Goal: Navigation & Orientation: Understand site structure

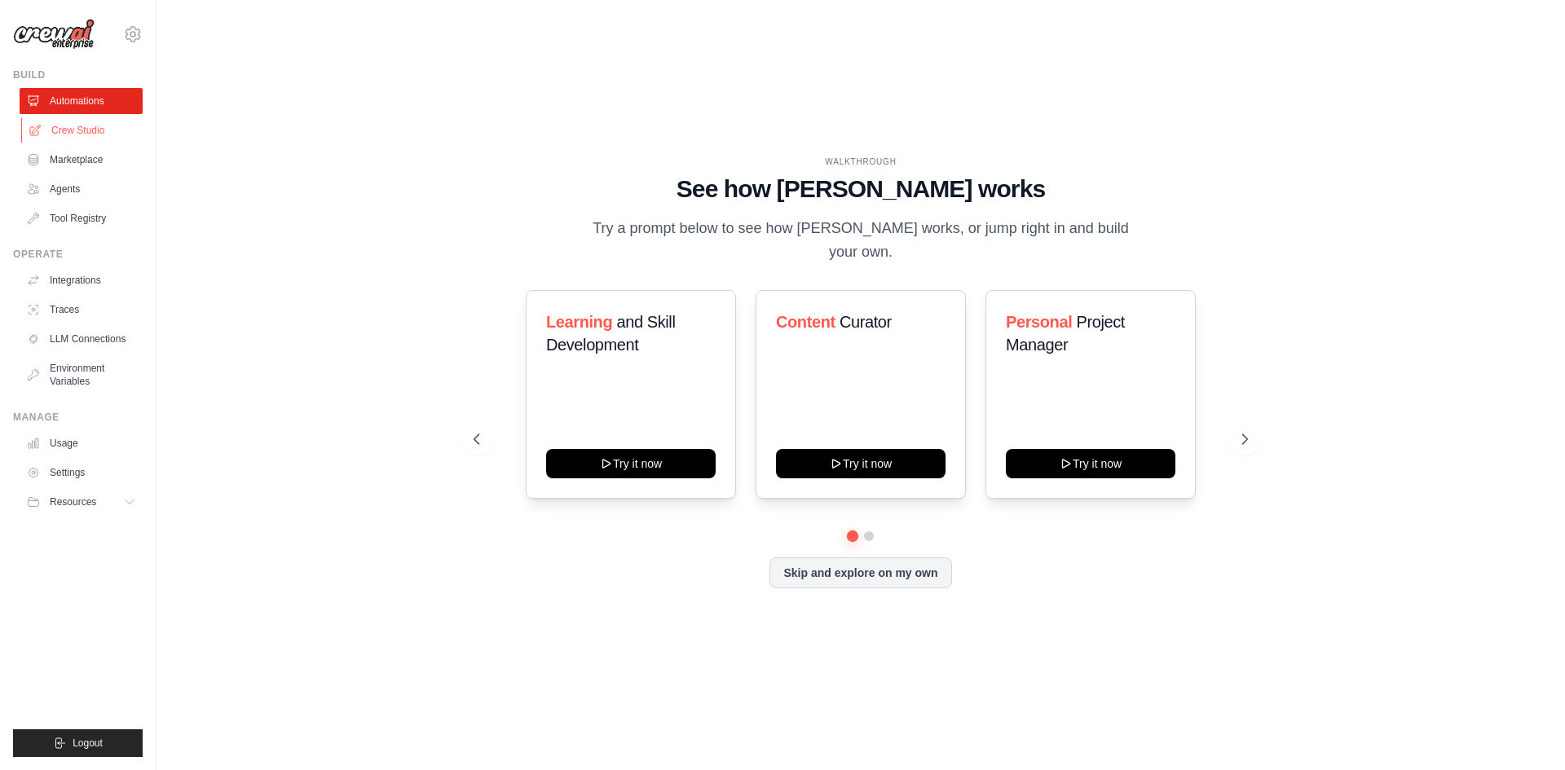
click at [59, 135] on link "Crew Studio" at bounding box center [82, 130] width 123 height 26
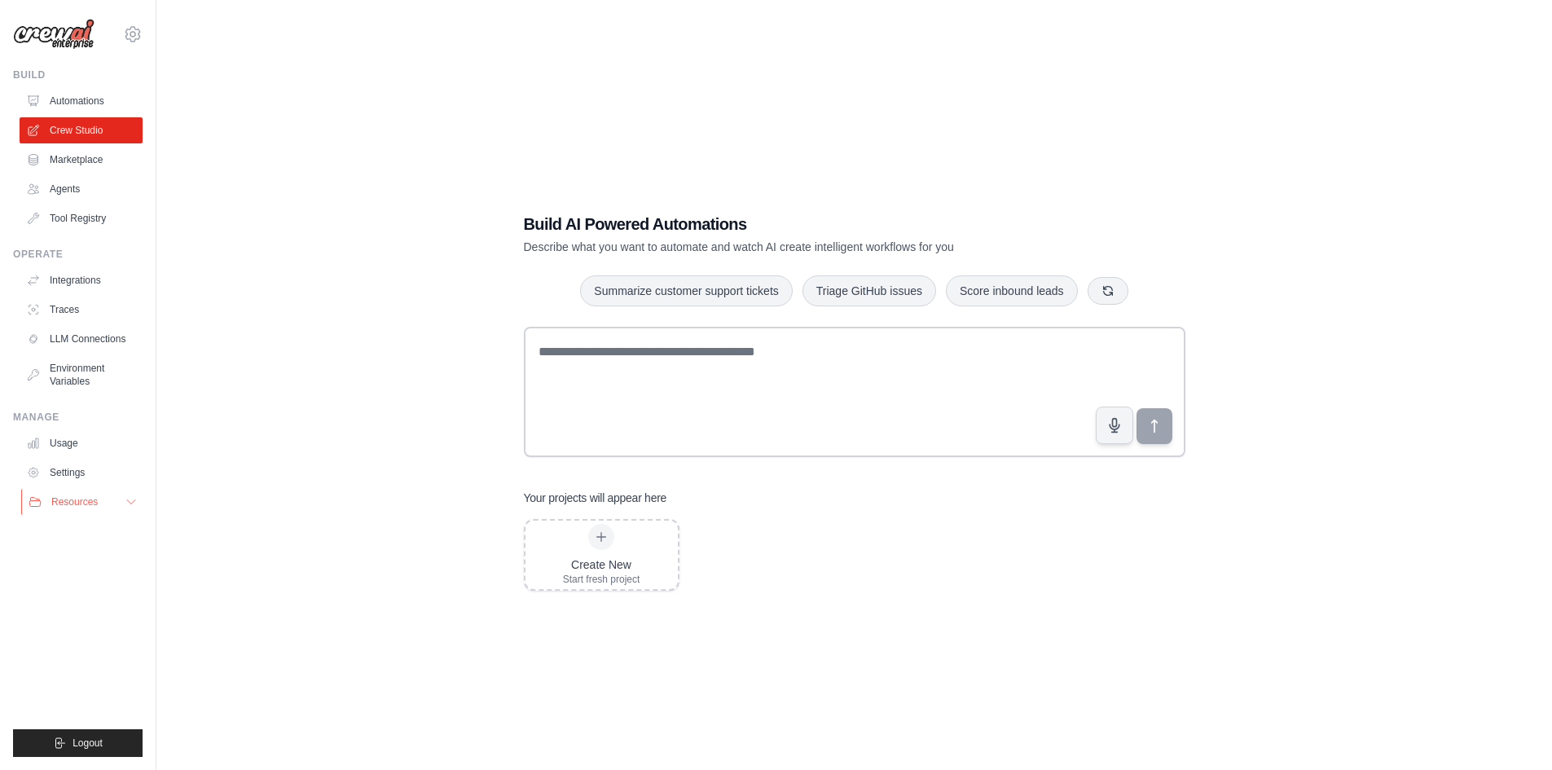
click at [81, 511] on button "Resources" at bounding box center [82, 502] width 123 height 26
click at [24, 222] on link "Tool Registry" at bounding box center [82, 218] width 123 height 26
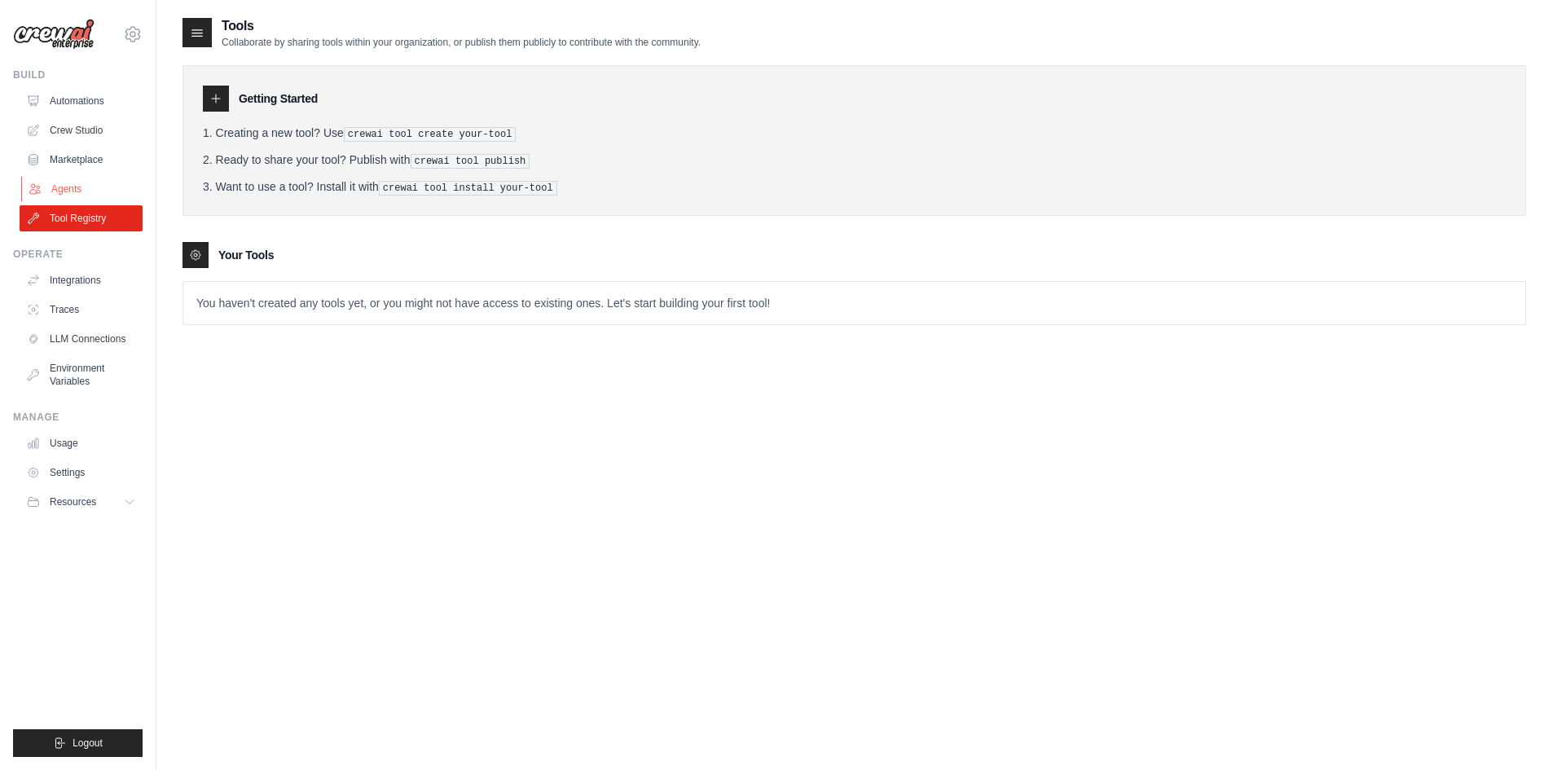
click at [41, 186] on icon at bounding box center [35, 189] width 13 height 13
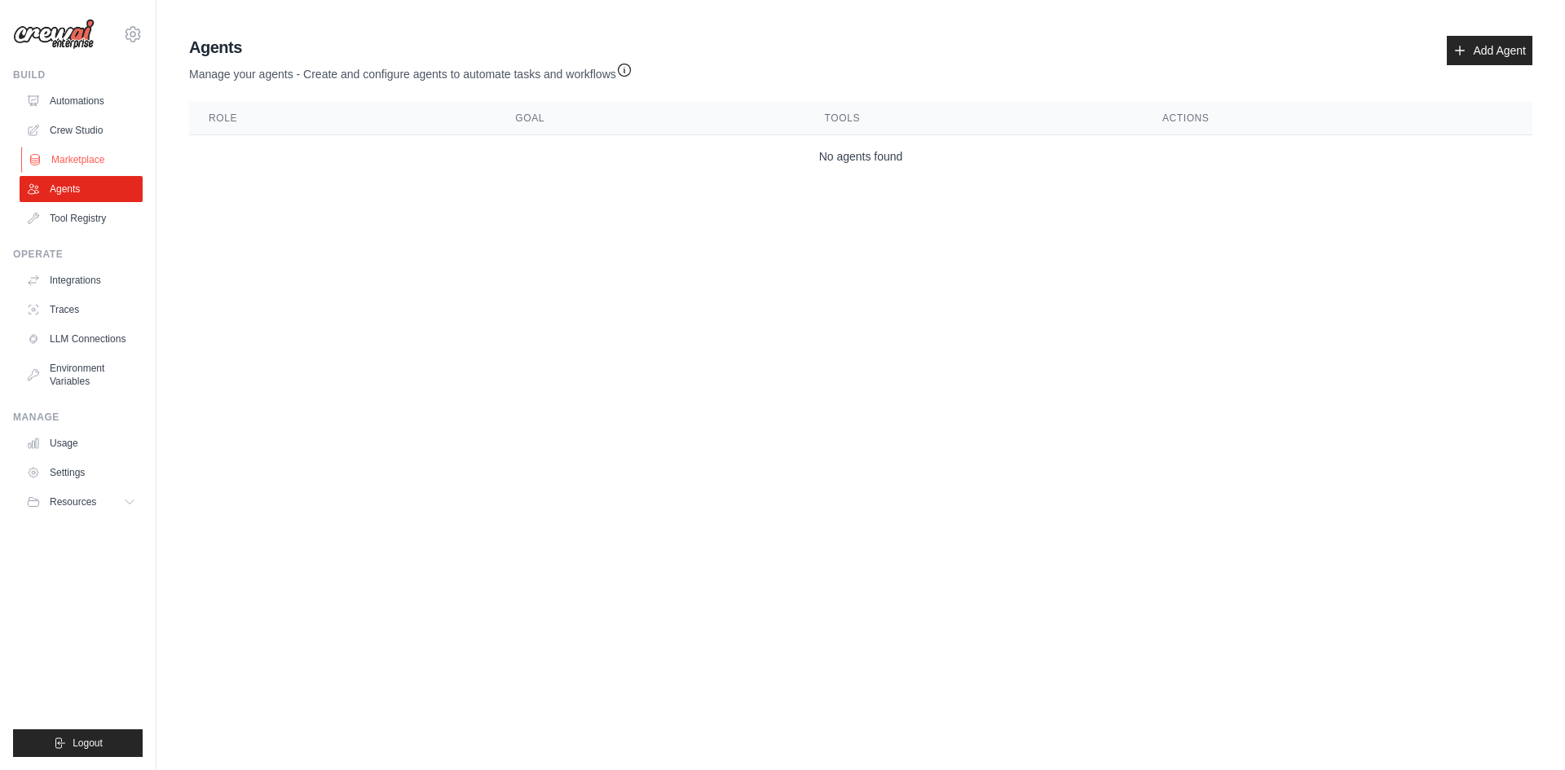
click at [41, 164] on icon at bounding box center [35, 159] width 13 height 13
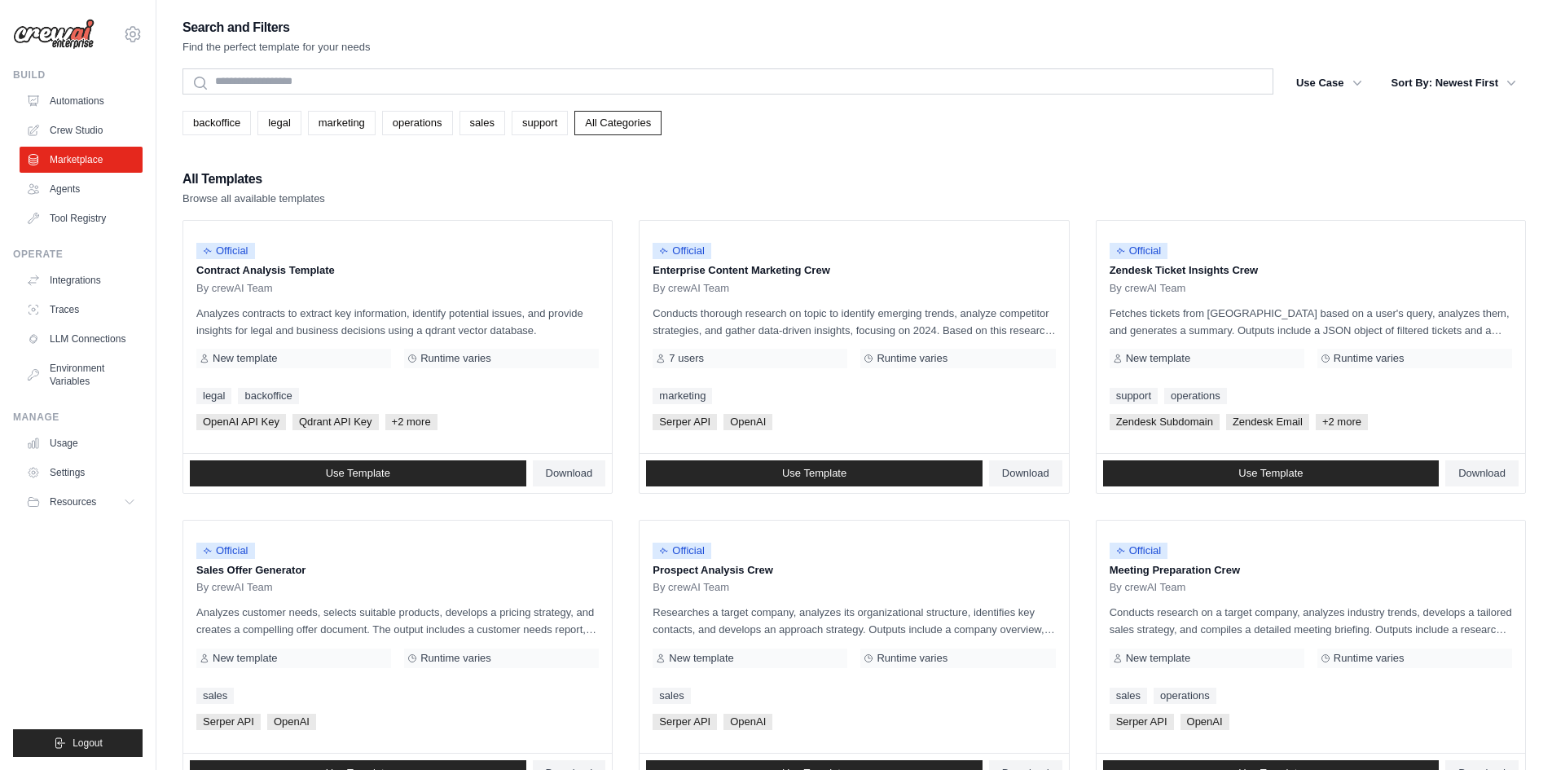
click at [48, 125] on link "Crew Studio" at bounding box center [81, 130] width 123 height 26
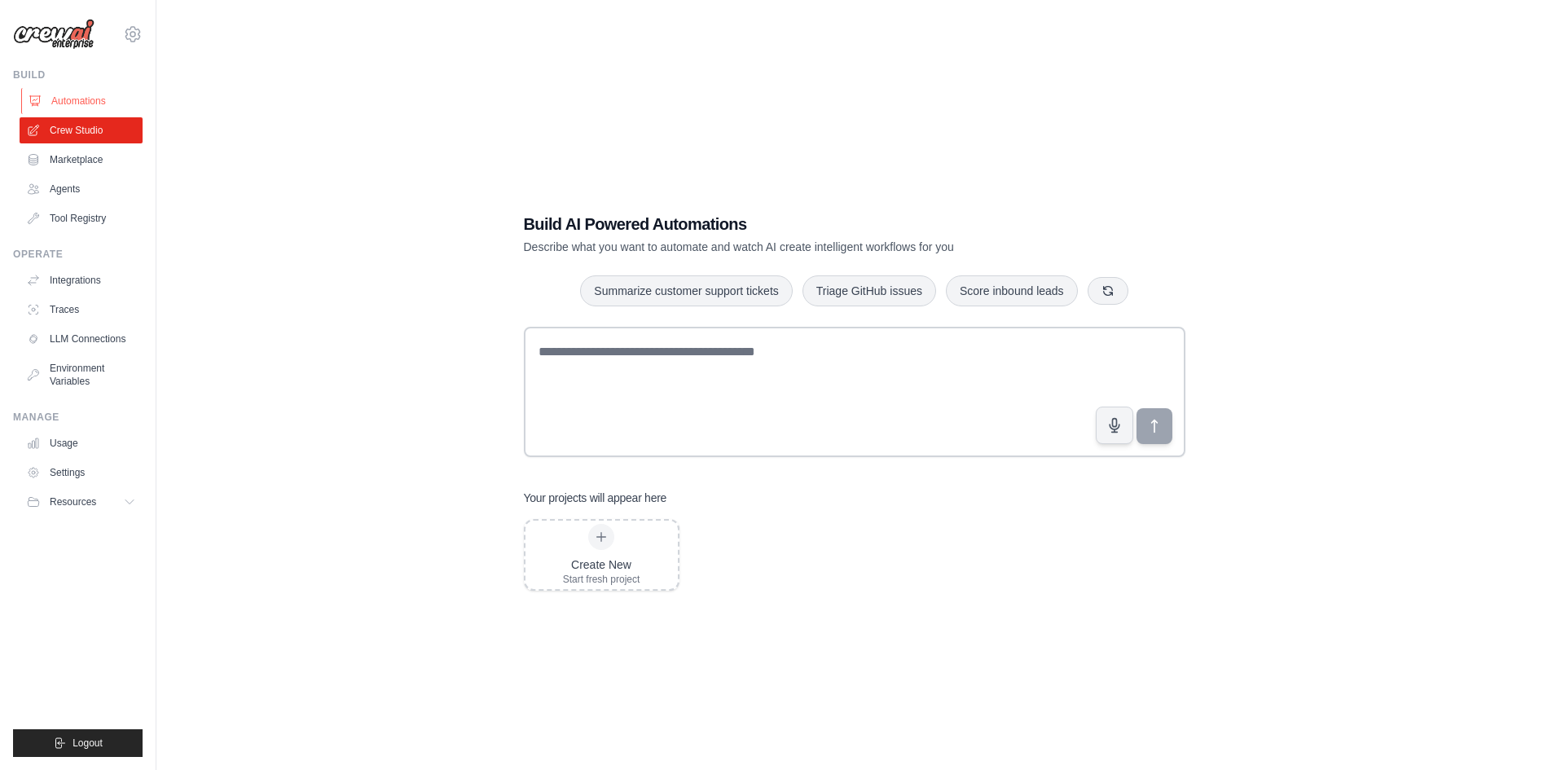
click at [84, 95] on link "Automations" at bounding box center [82, 101] width 123 height 26
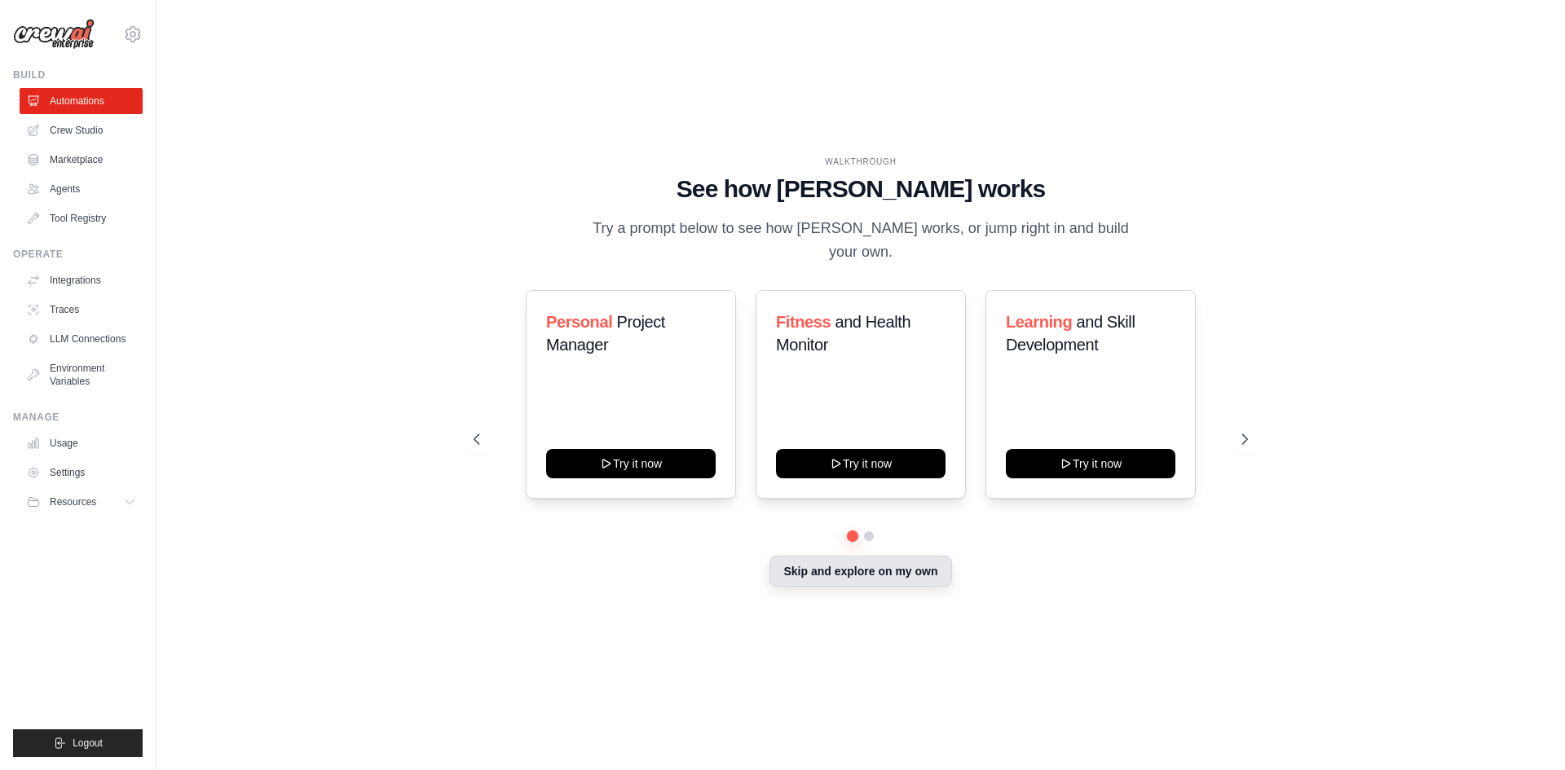
click at [790, 570] on button "Skip and explore on my own" at bounding box center [860, 571] width 182 height 31
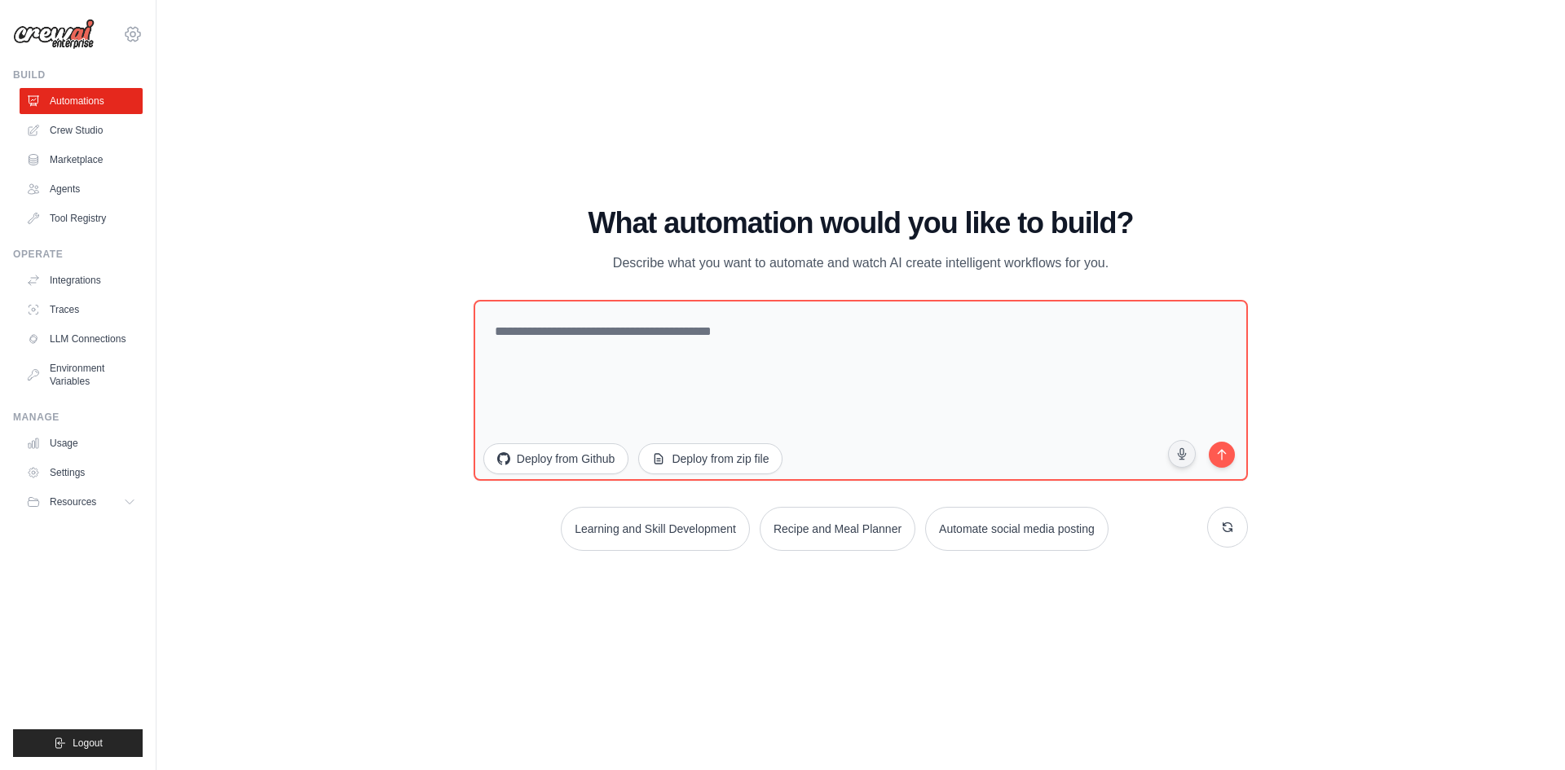
click at [127, 30] on icon at bounding box center [133, 34] width 20 height 20
click at [127, 31] on icon at bounding box center [133, 34] width 20 height 20
click at [90, 469] on link "Settings" at bounding box center [82, 473] width 123 height 26
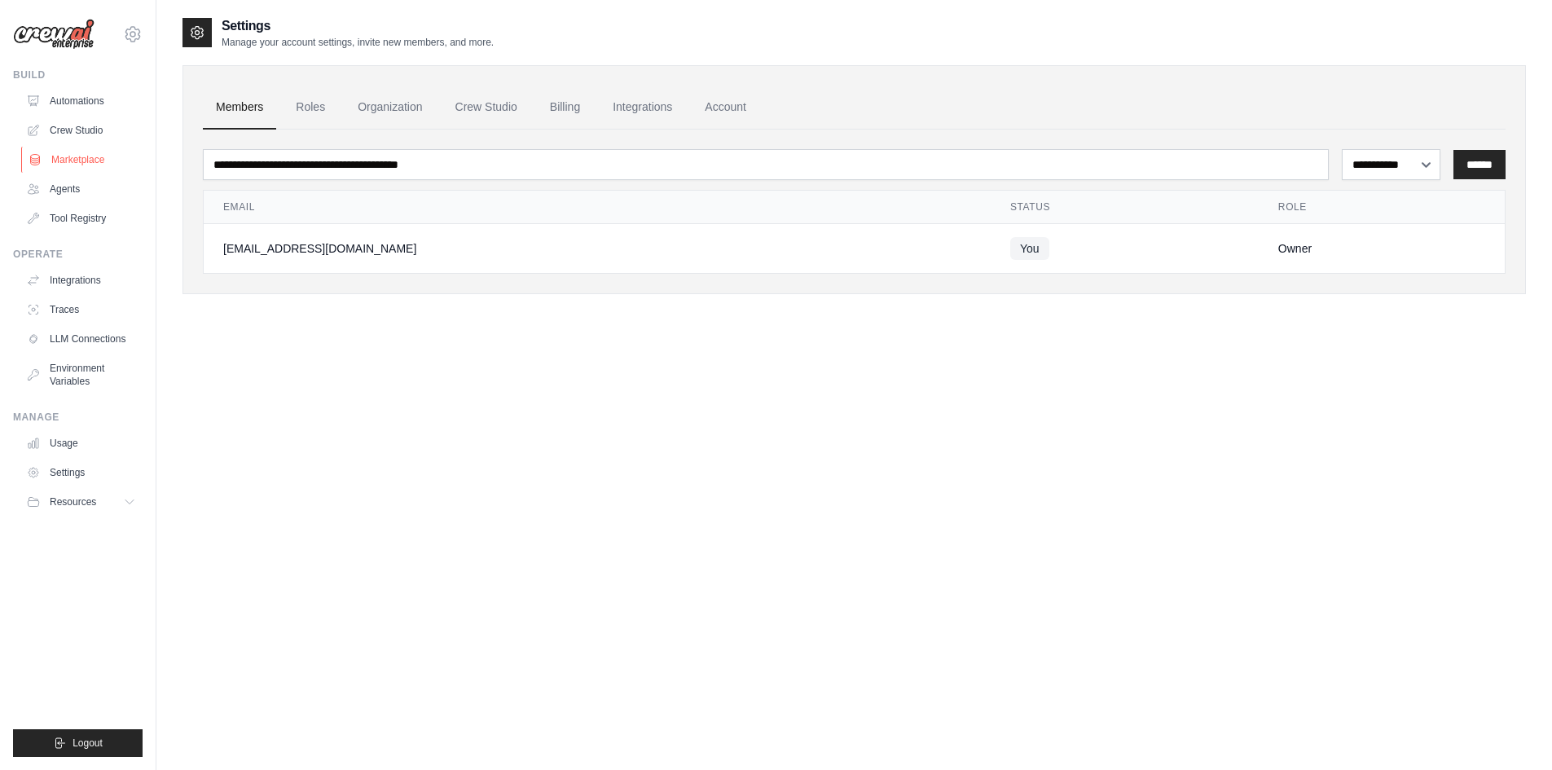
click at [77, 161] on link "Marketplace" at bounding box center [82, 160] width 123 height 26
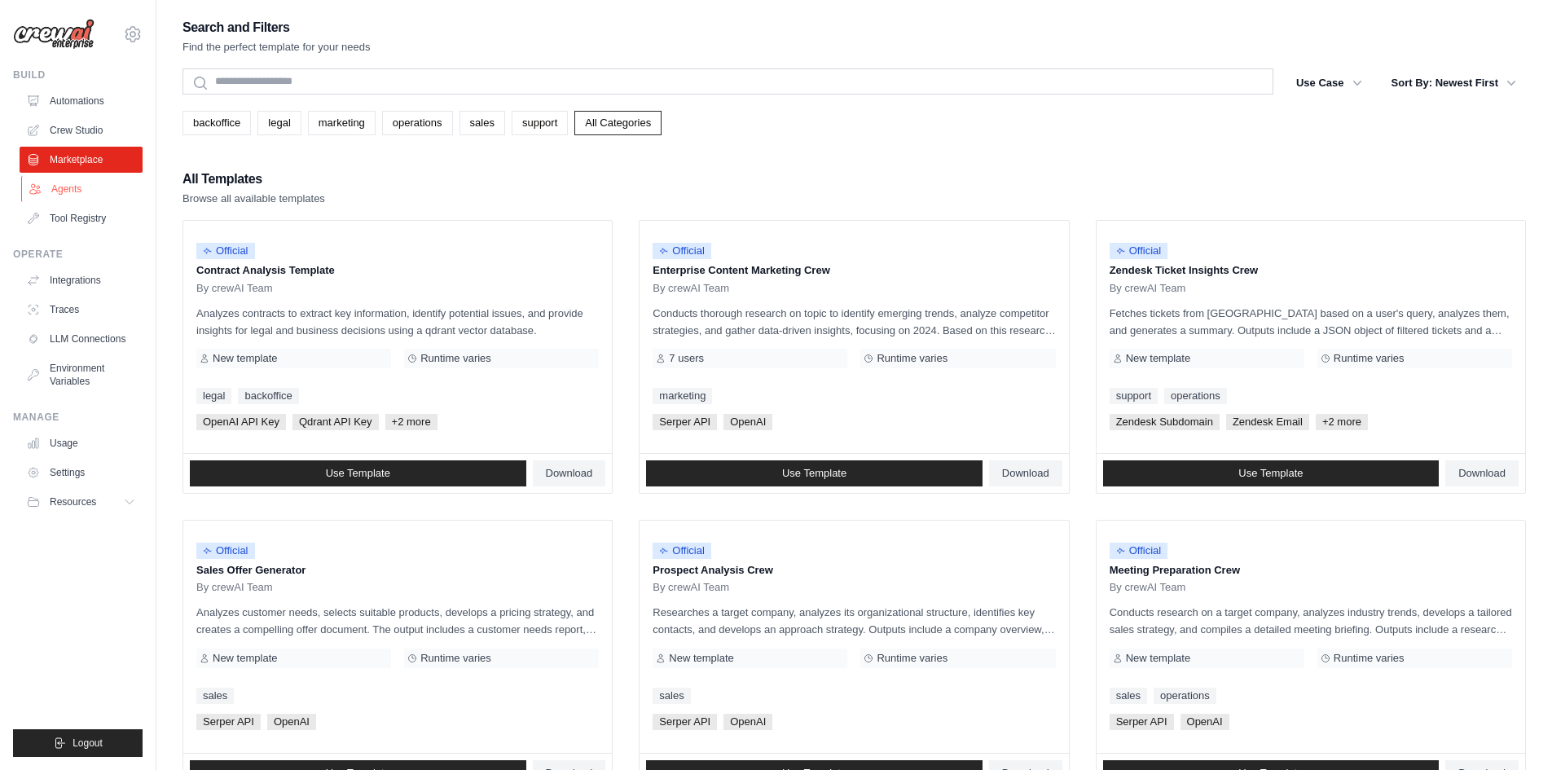
click at [61, 188] on link "Agents" at bounding box center [82, 189] width 123 height 26
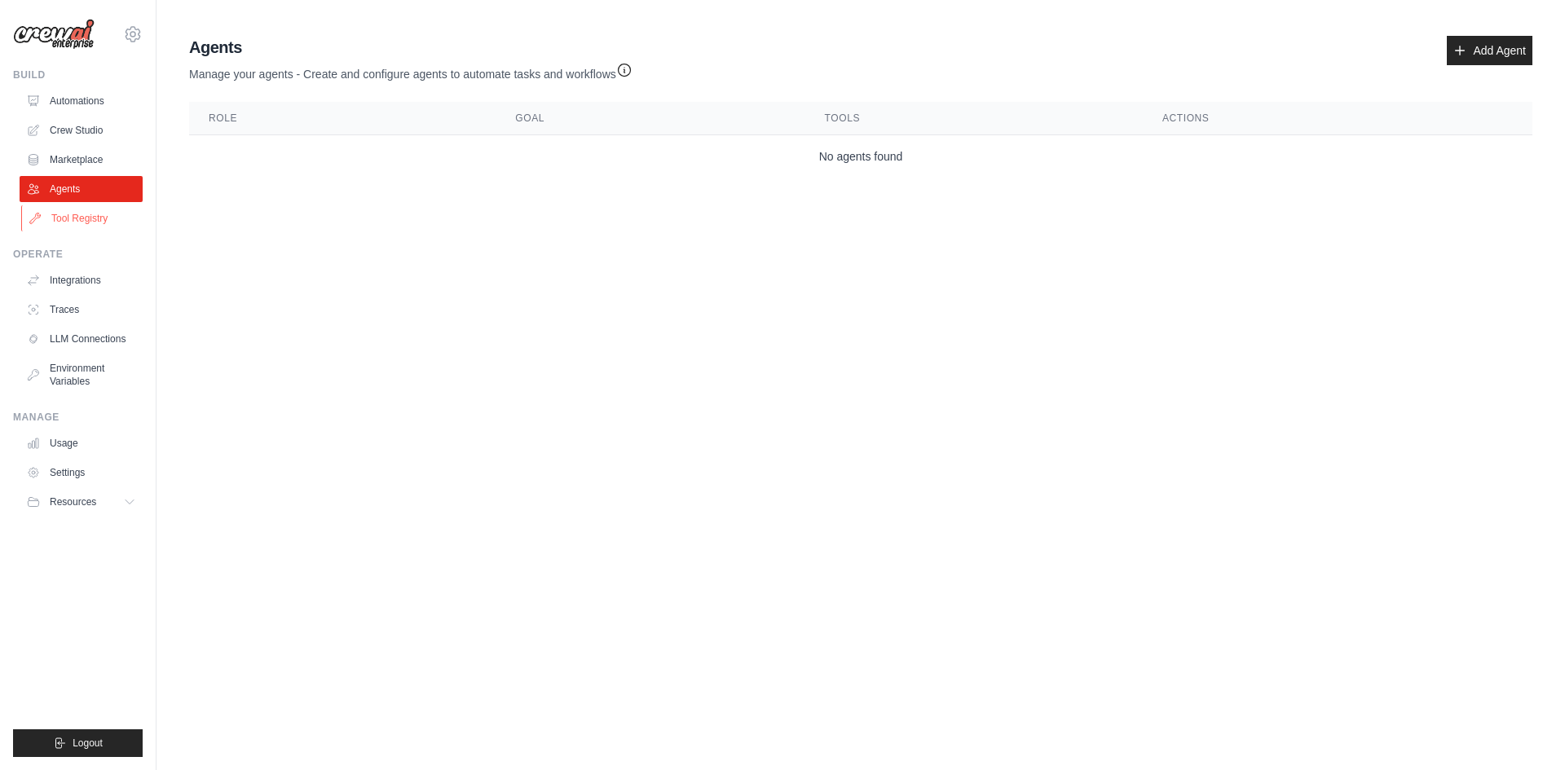
click at [51, 220] on link "Tool Registry" at bounding box center [82, 218] width 123 height 26
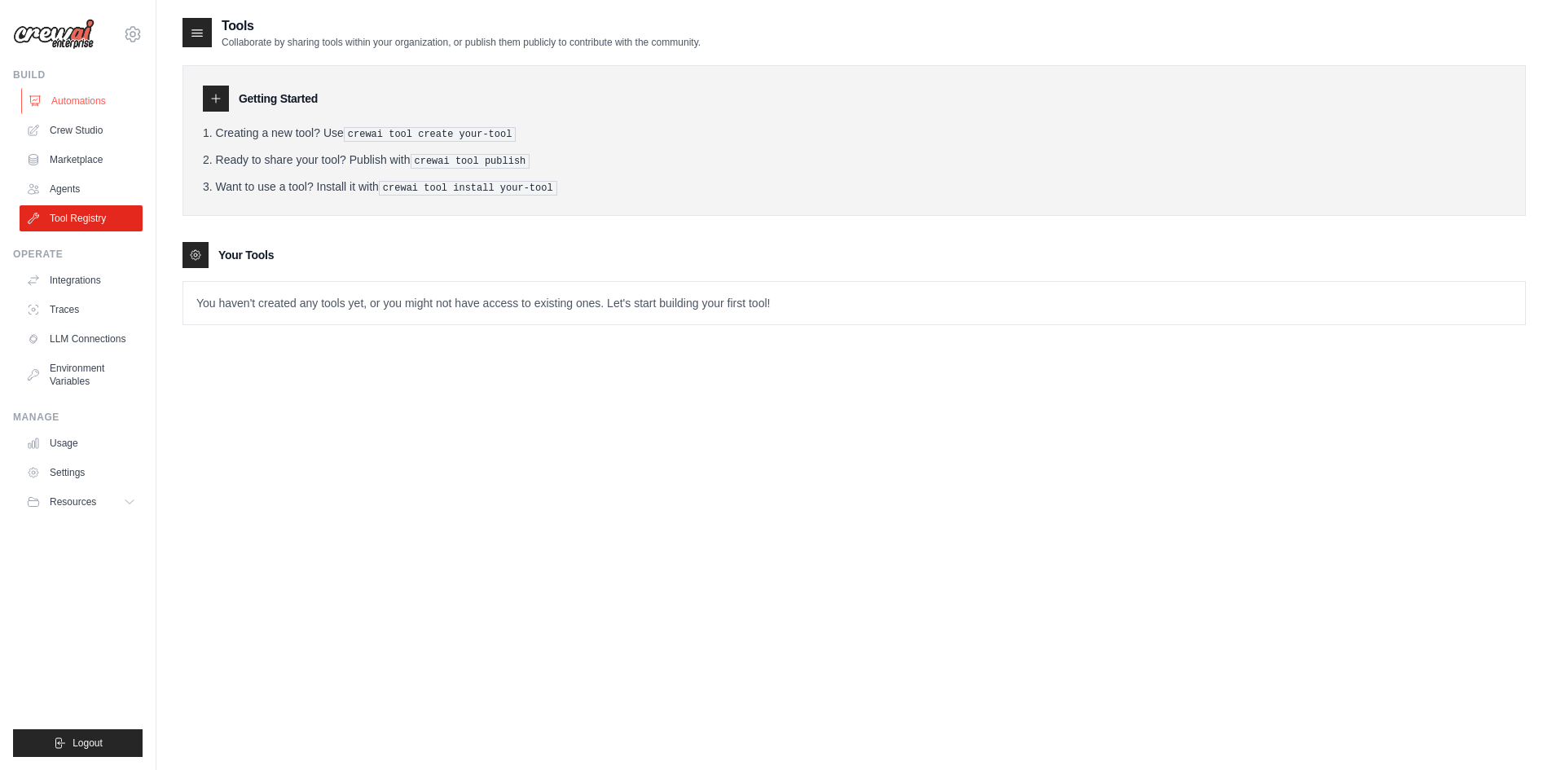
click at [58, 109] on link "Automations" at bounding box center [82, 101] width 123 height 26
